Goal: Transaction & Acquisition: Purchase product/service

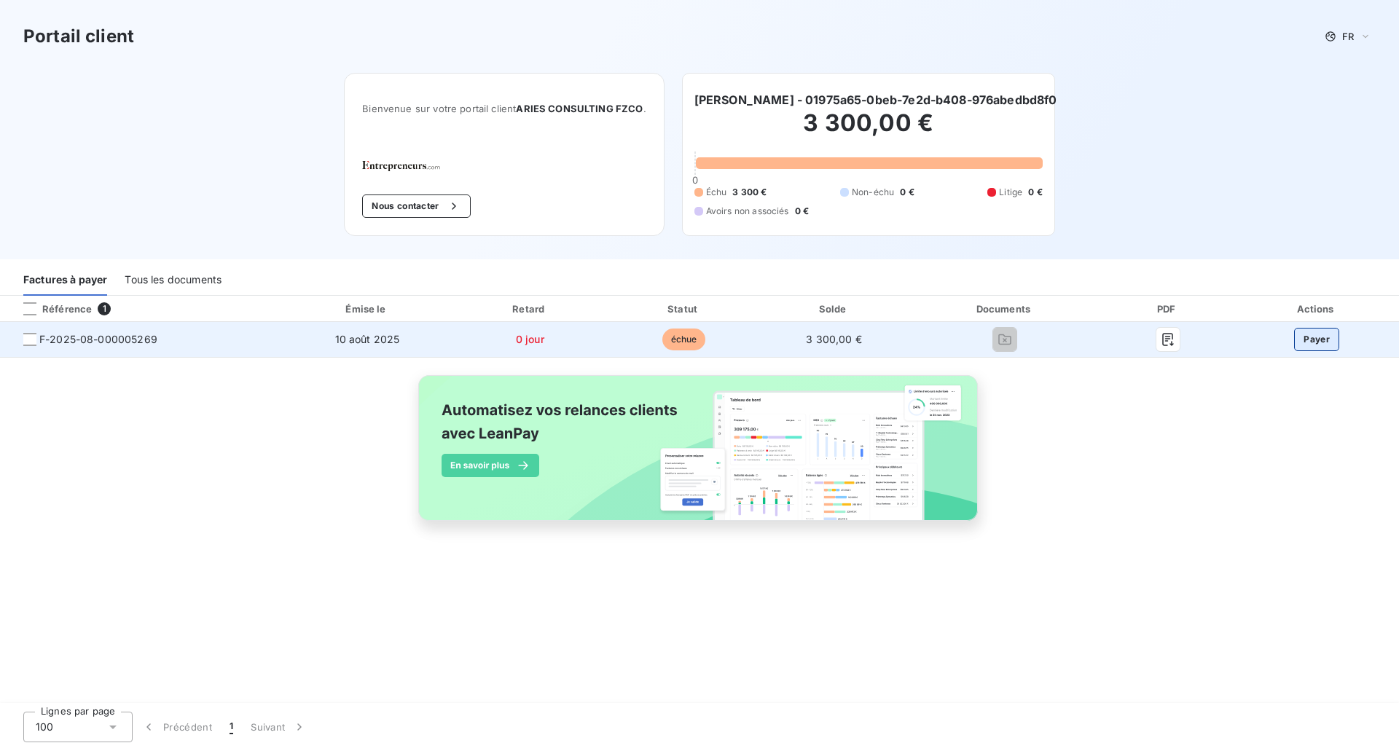
click at [1321, 345] on button "Payer" at bounding box center [1316, 339] width 45 height 23
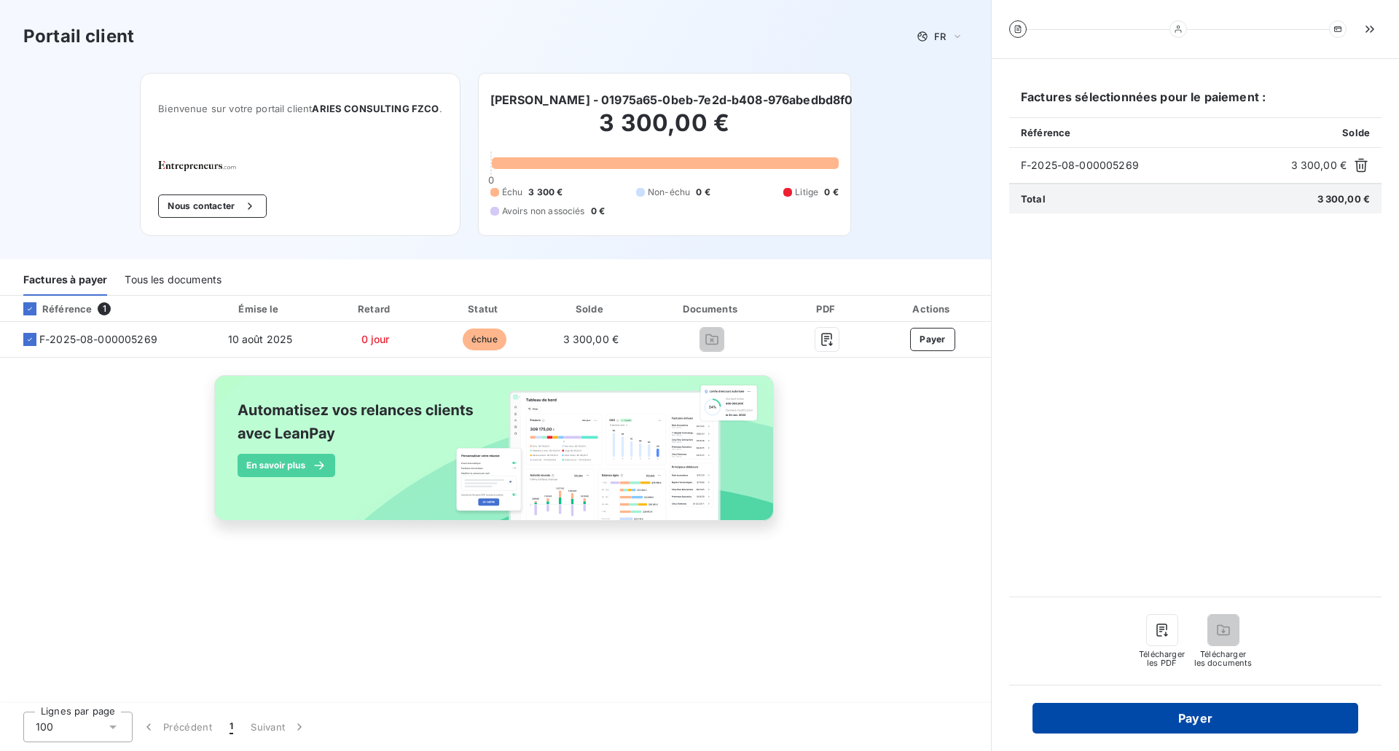
click at [1218, 717] on button "Payer" at bounding box center [1195, 718] width 326 height 31
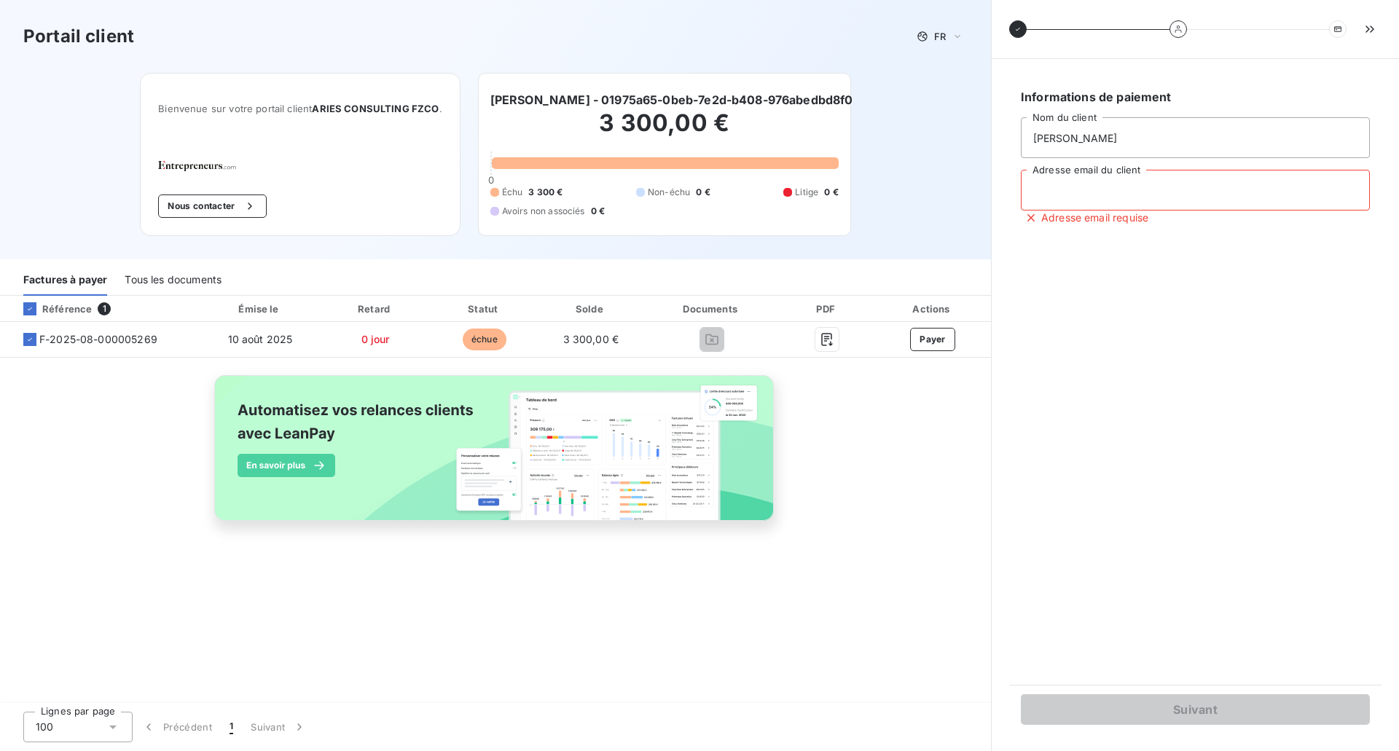
click at [1149, 194] on input "Adresse email du client" at bounding box center [1195, 190] width 349 height 41
type input "[EMAIL_ADDRESS][DOMAIN_NAME]"
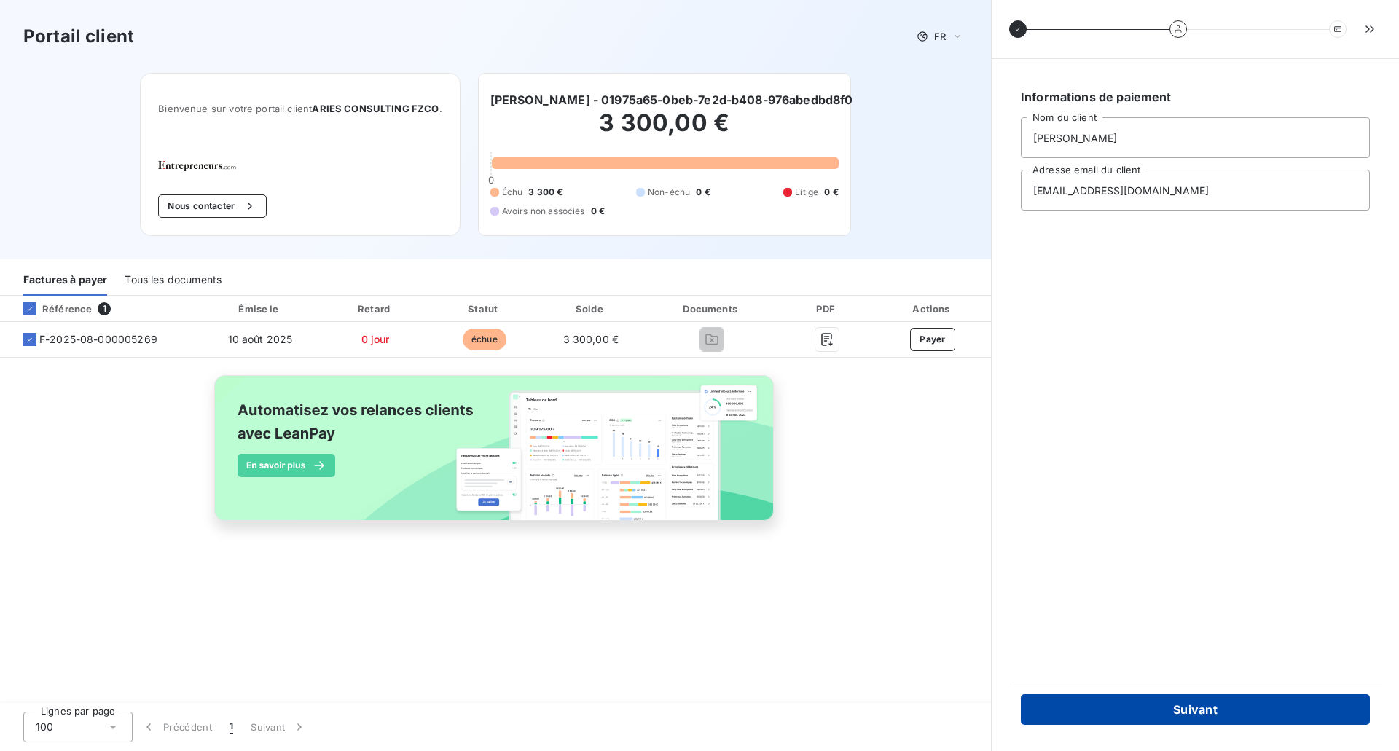
click at [1254, 724] on button "Suivant" at bounding box center [1195, 709] width 349 height 31
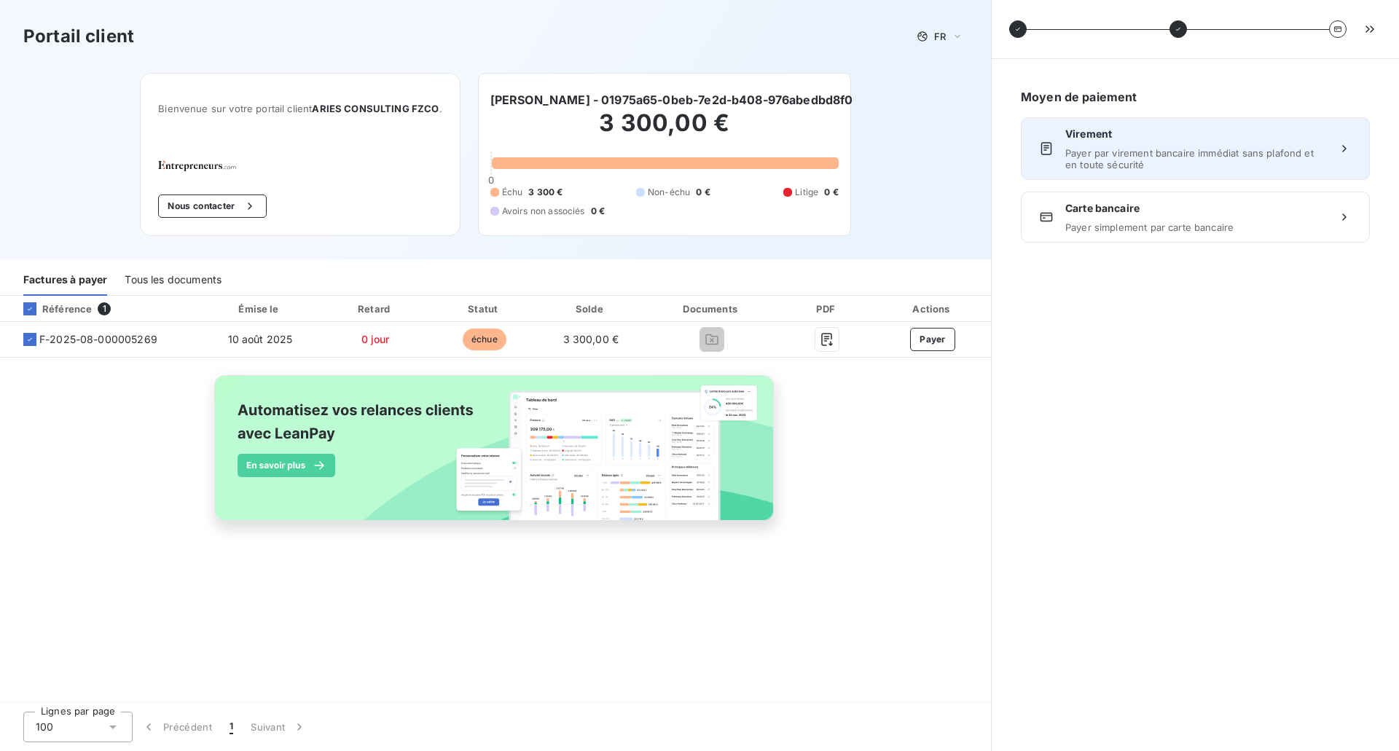
click at [1206, 164] on span "Payer par virement bancaire immédiat sans plafond et en toute sécurité" at bounding box center [1195, 158] width 260 height 23
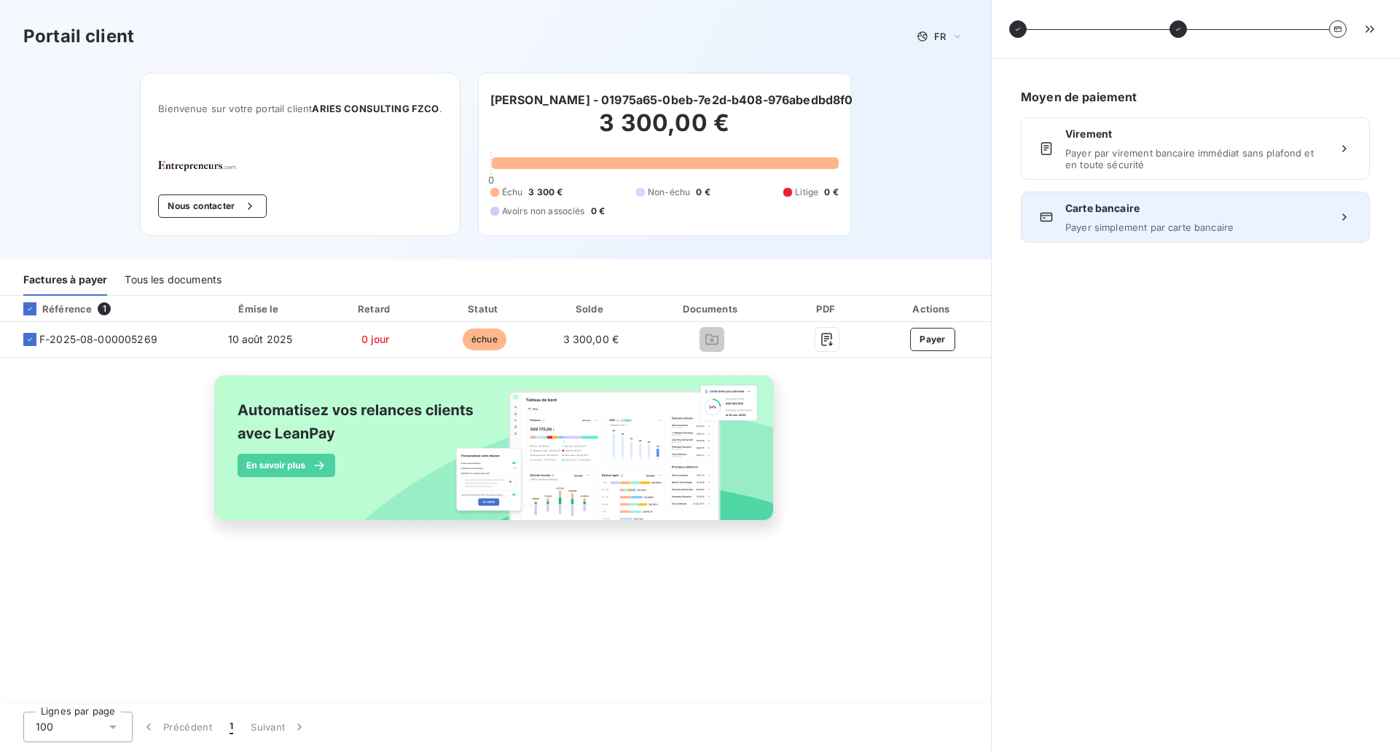
click at [1175, 216] on div "Carte bancaire Payer simplement par carte bancaire" at bounding box center [1195, 217] width 260 height 32
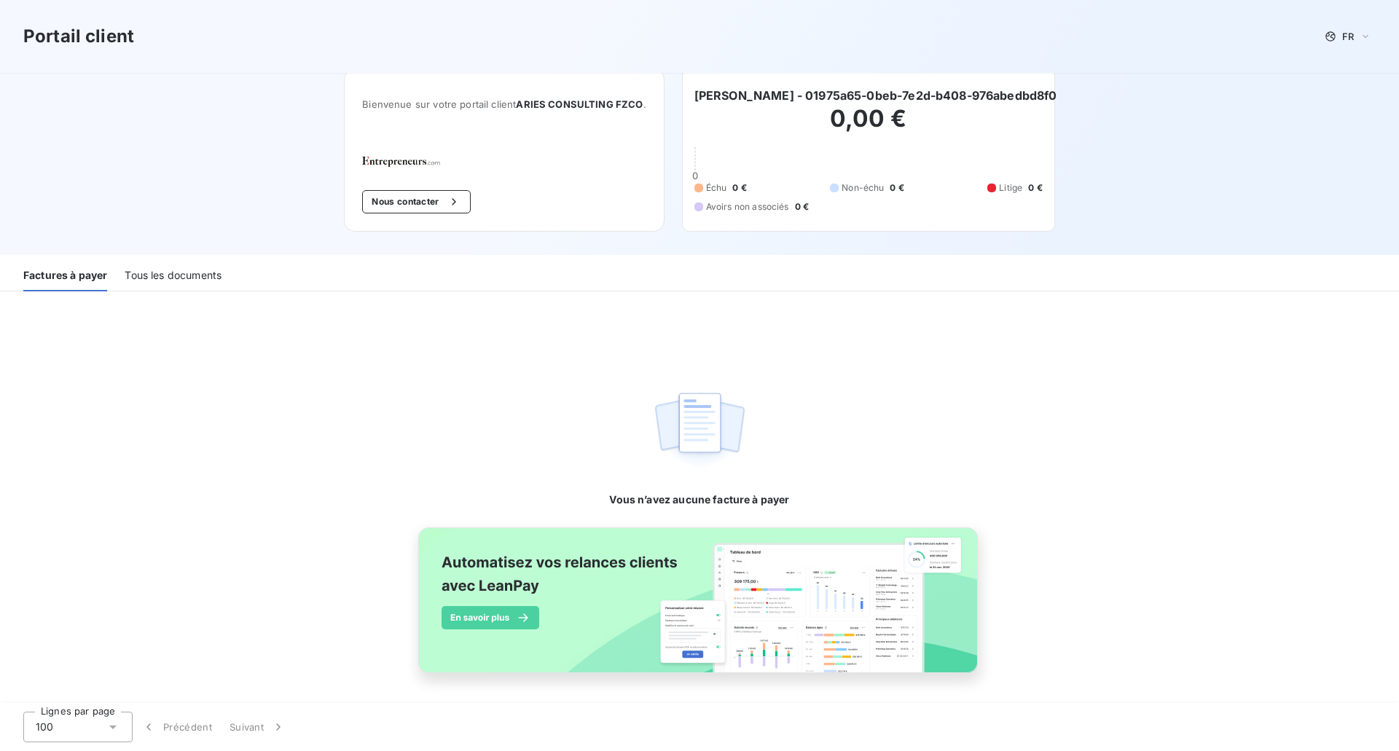
scroll to position [5, 0]
click at [187, 273] on div "Tous les documents" at bounding box center [173, 275] width 97 height 31
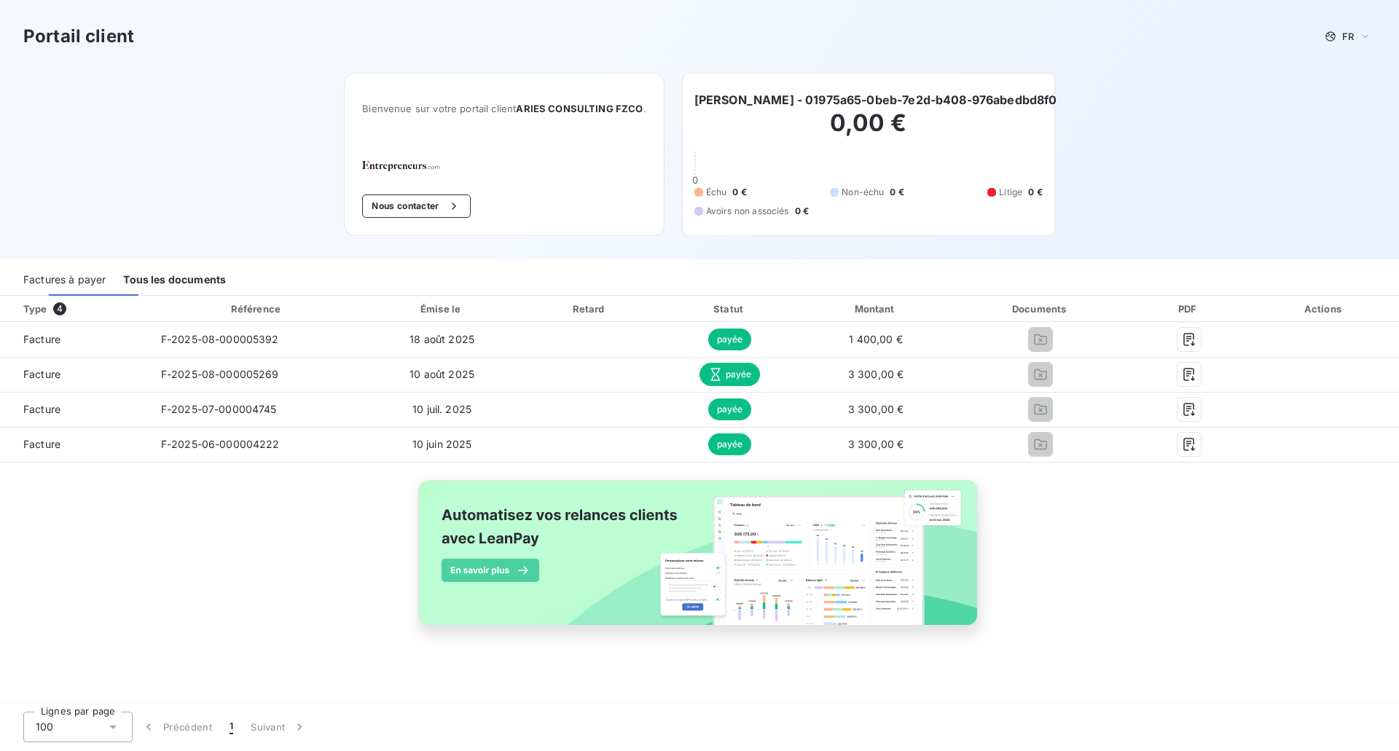
scroll to position [0, 0]
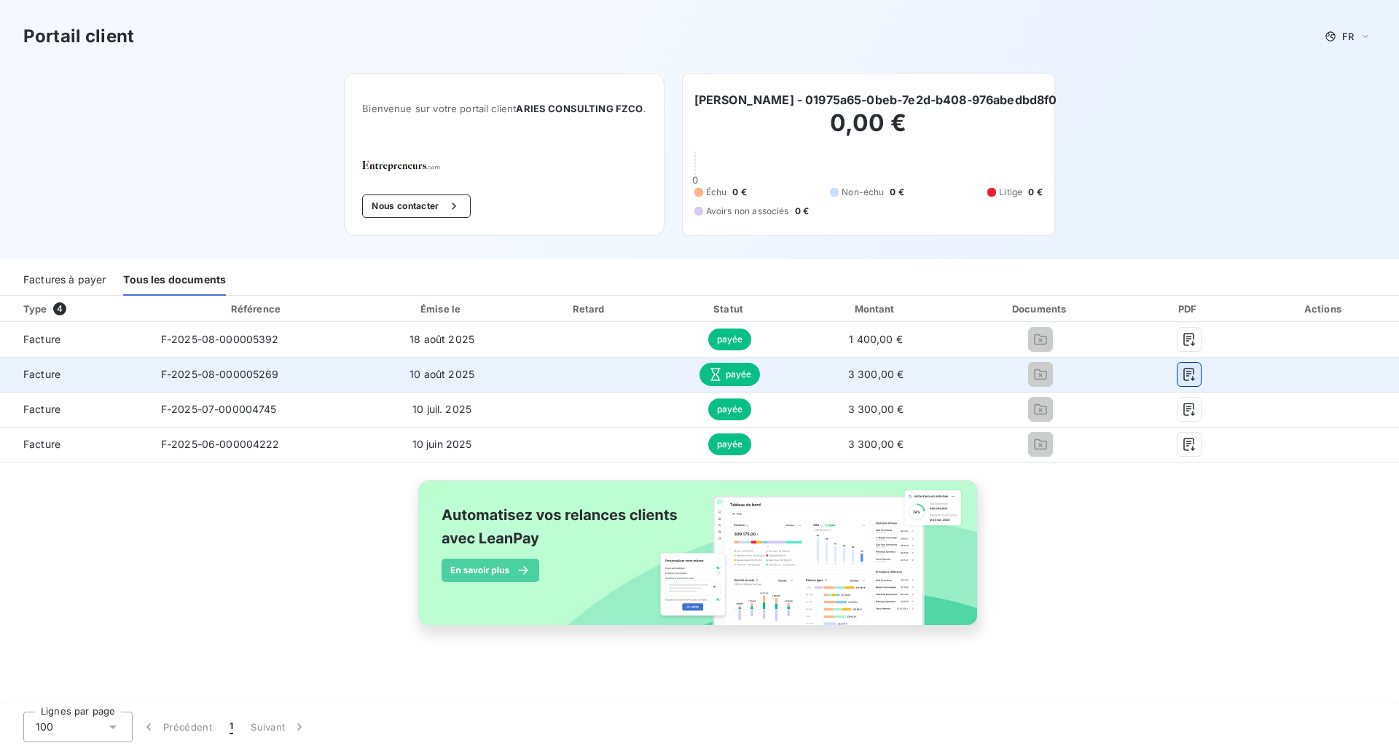
click at [1190, 370] on icon "button" at bounding box center [1189, 374] width 15 height 15
